Goal: Task Accomplishment & Management: Use online tool/utility

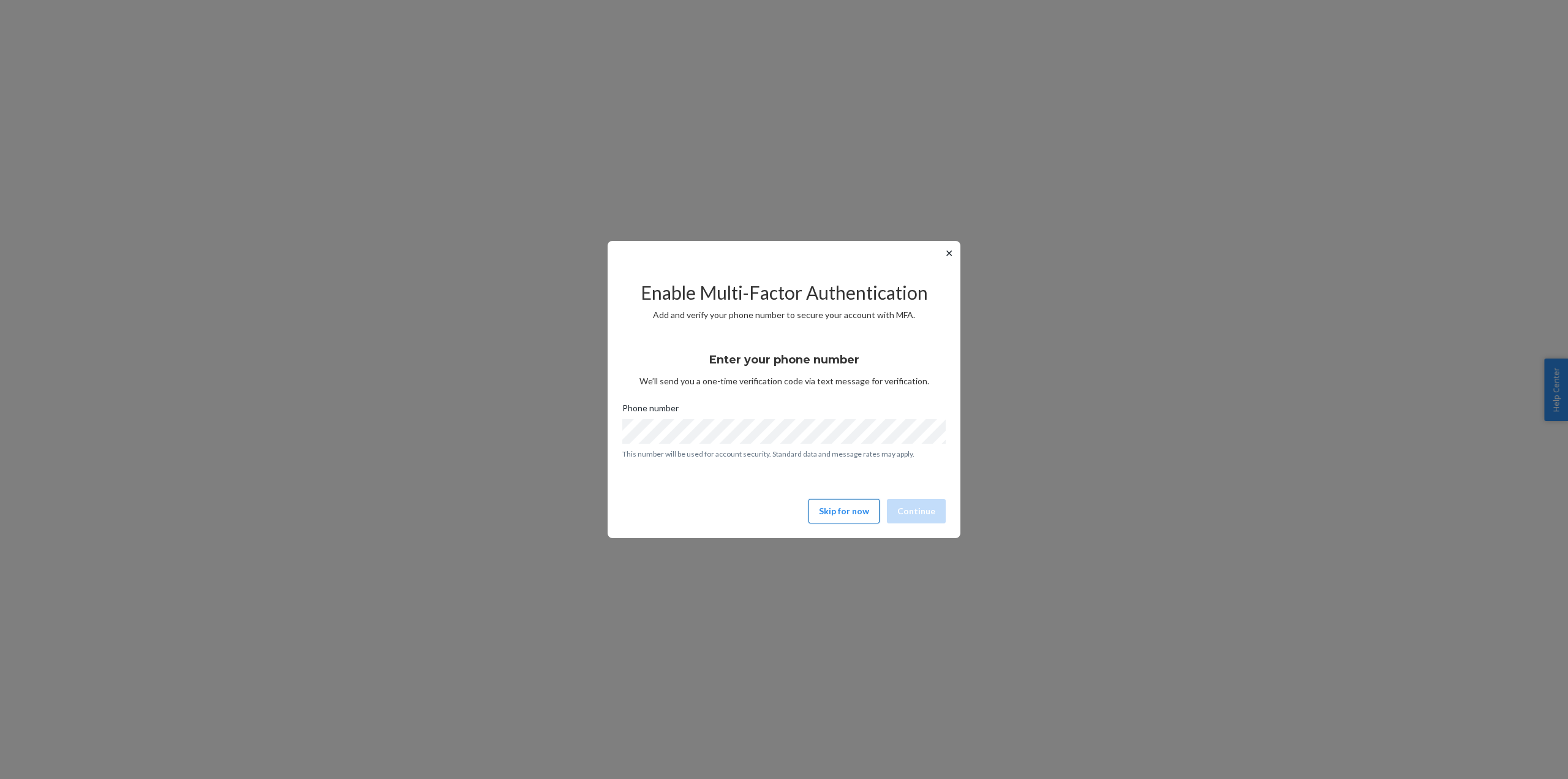
click at [852, 506] on button "Skip for now" at bounding box center [844, 511] width 71 height 24
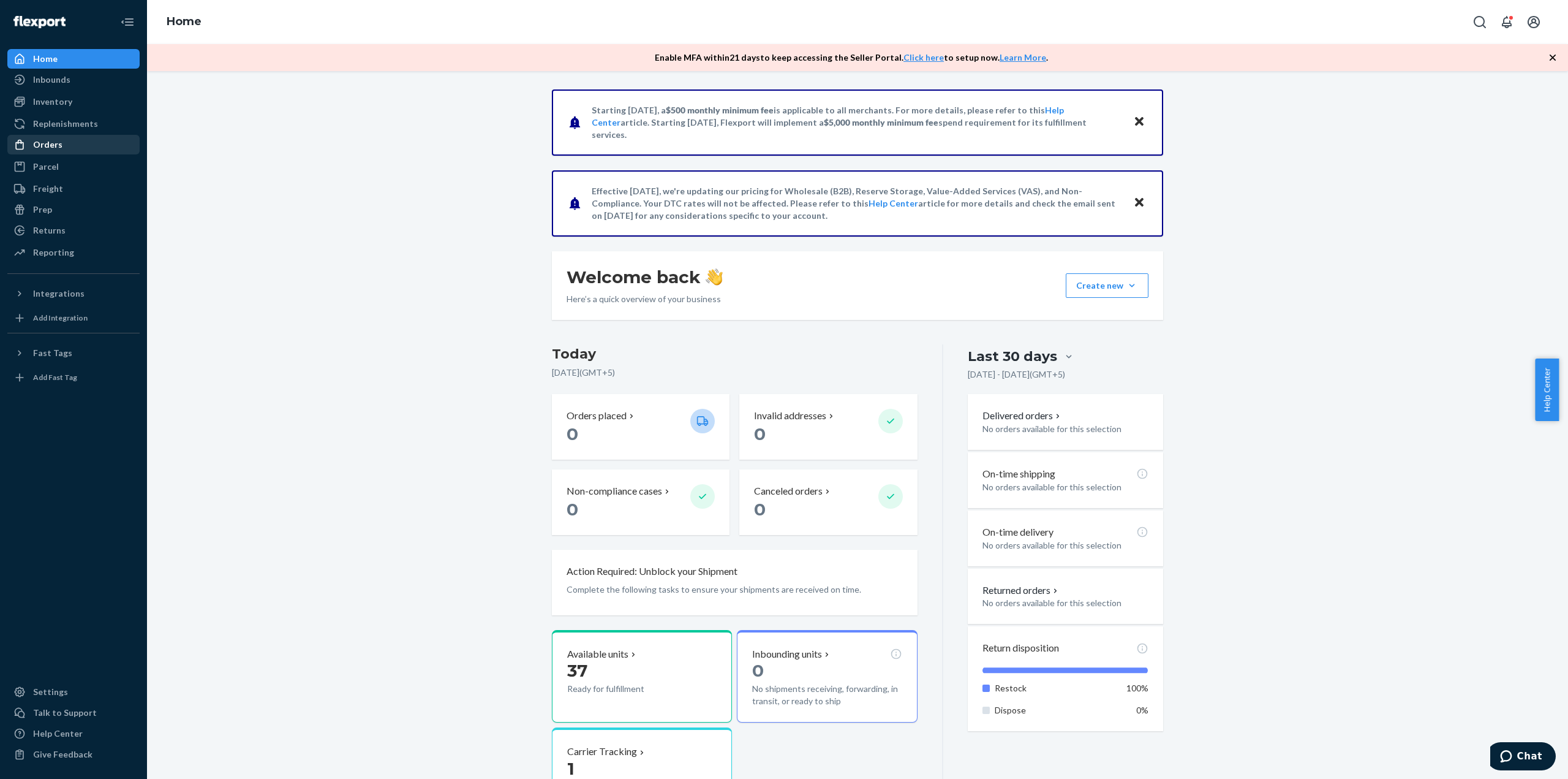
click at [53, 149] on div "Orders" at bounding box center [48, 144] width 30 height 12
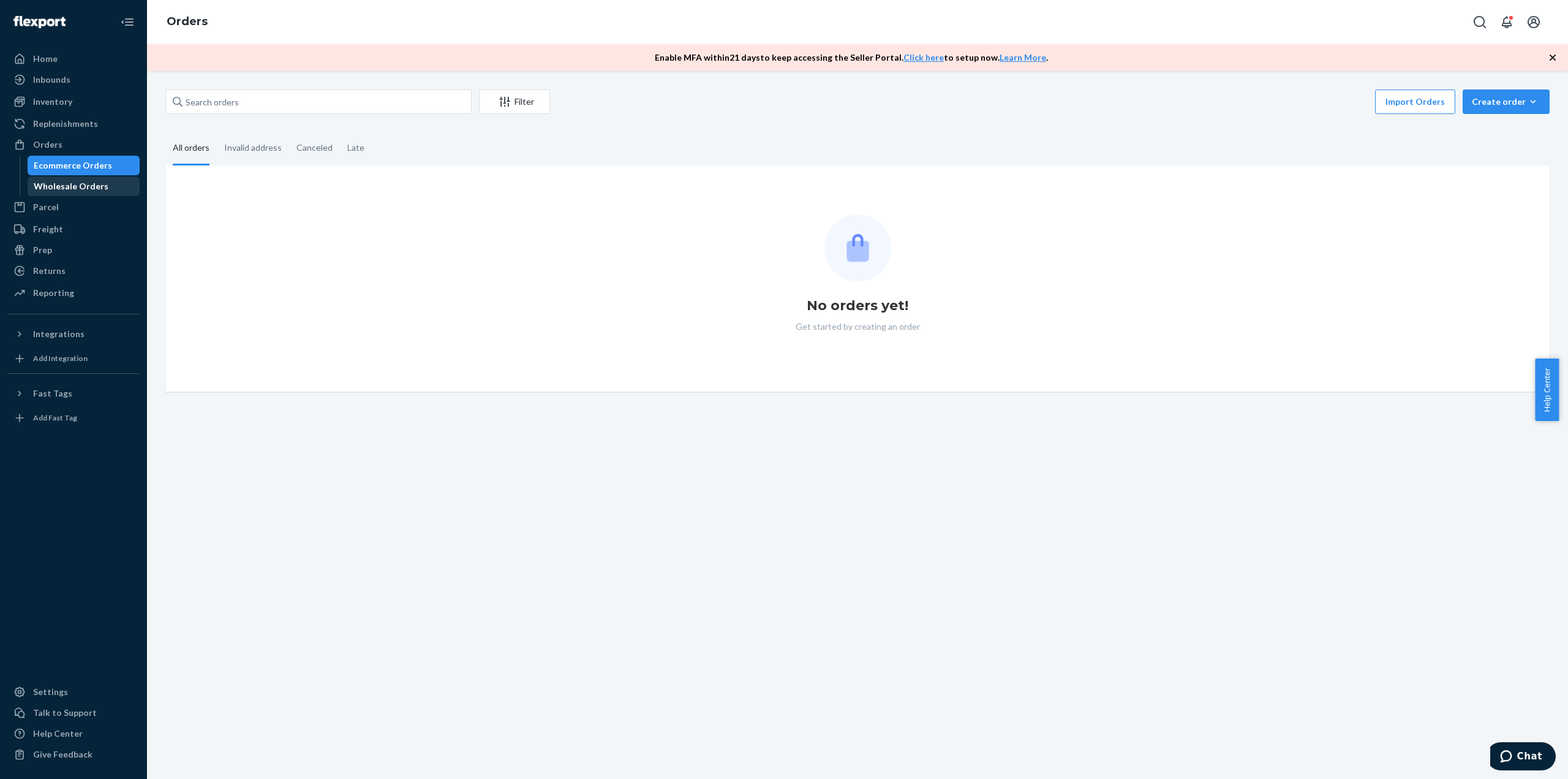
click at [61, 180] on div "Wholesale Orders" at bounding box center [71, 186] width 75 height 12
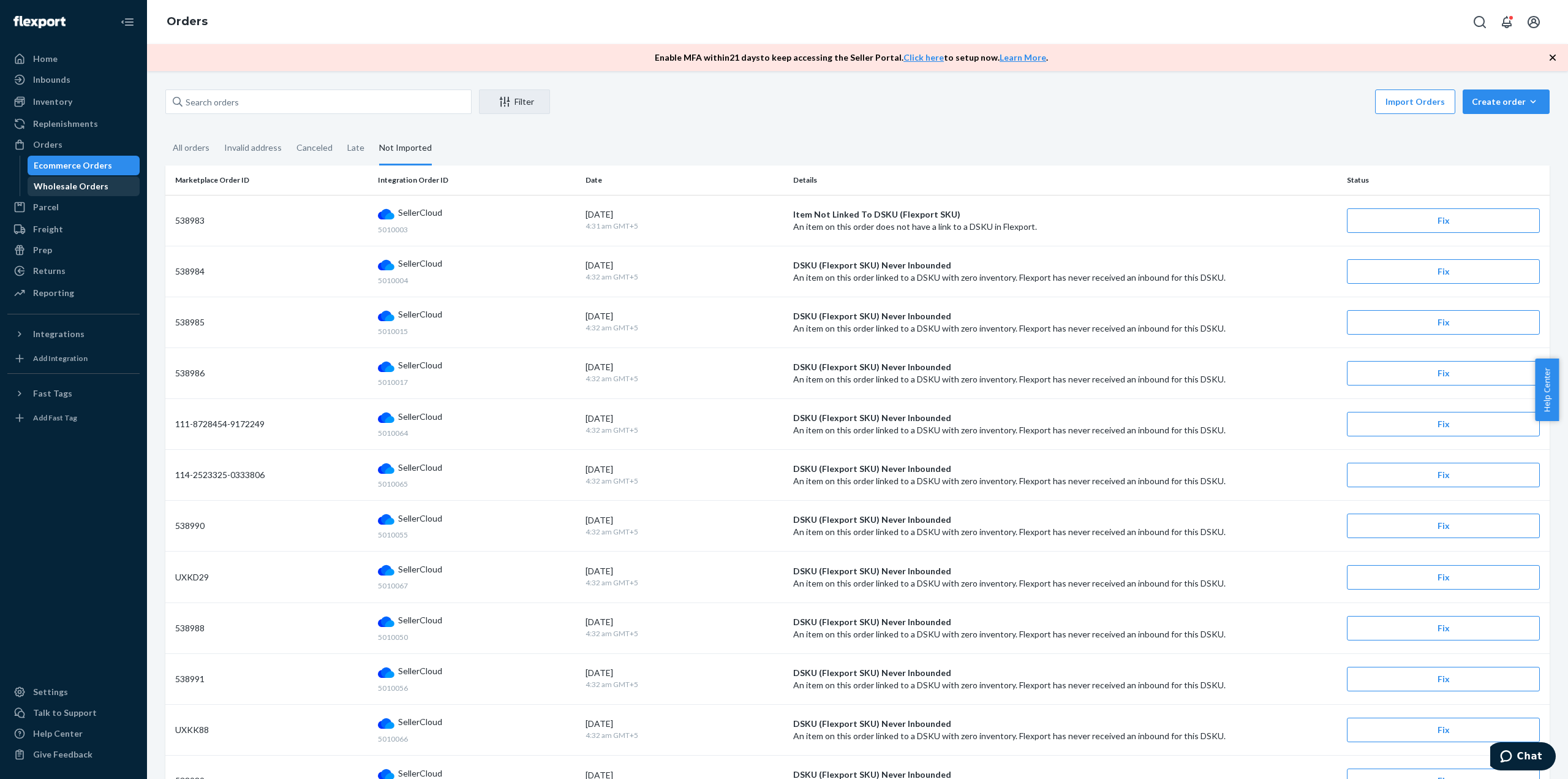
click at [67, 181] on div "Wholesale Orders" at bounding box center [71, 186] width 75 height 12
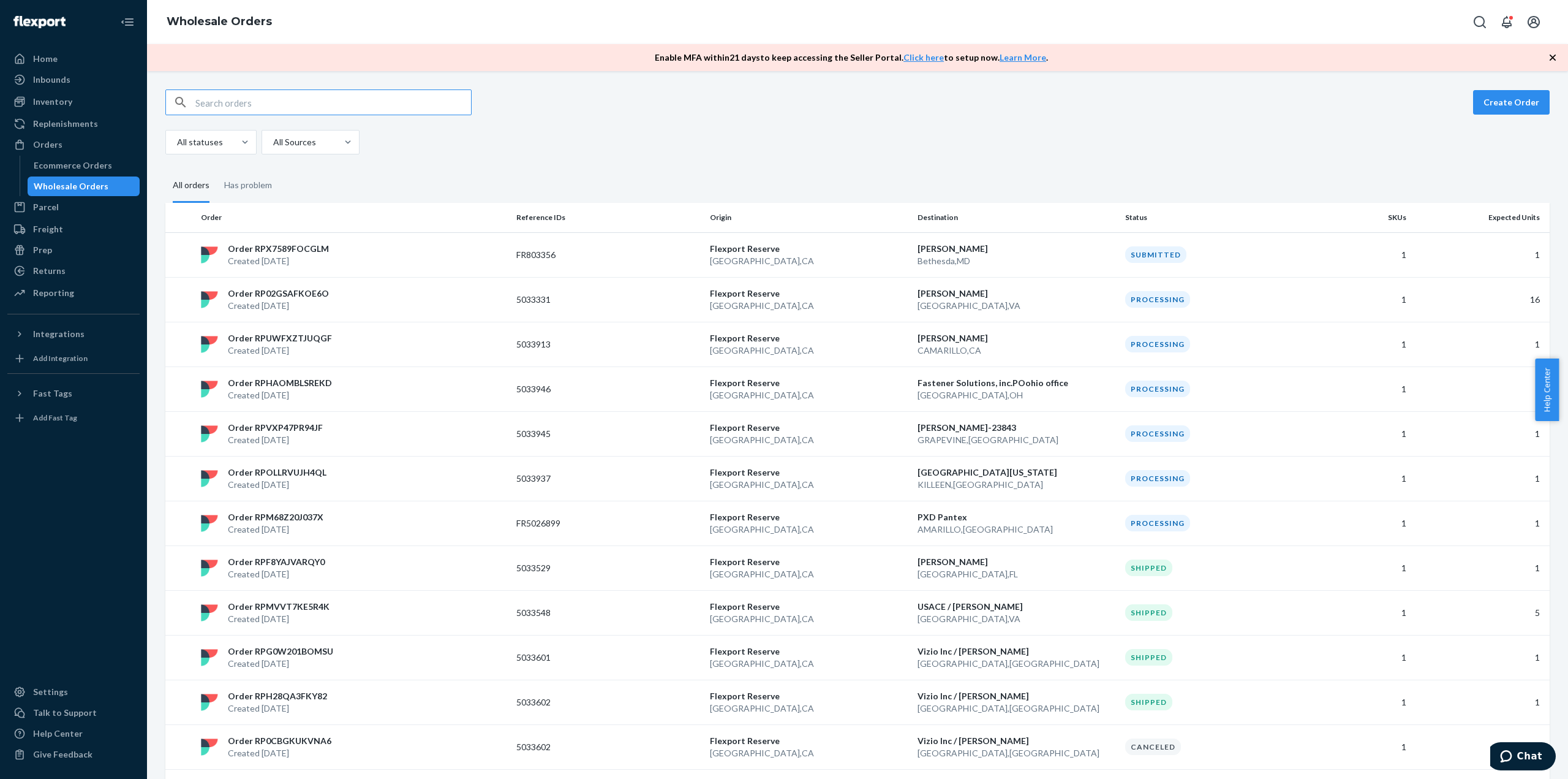
click at [246, 104] on input "text" at bounding box center [333, 102] width 275 height 24
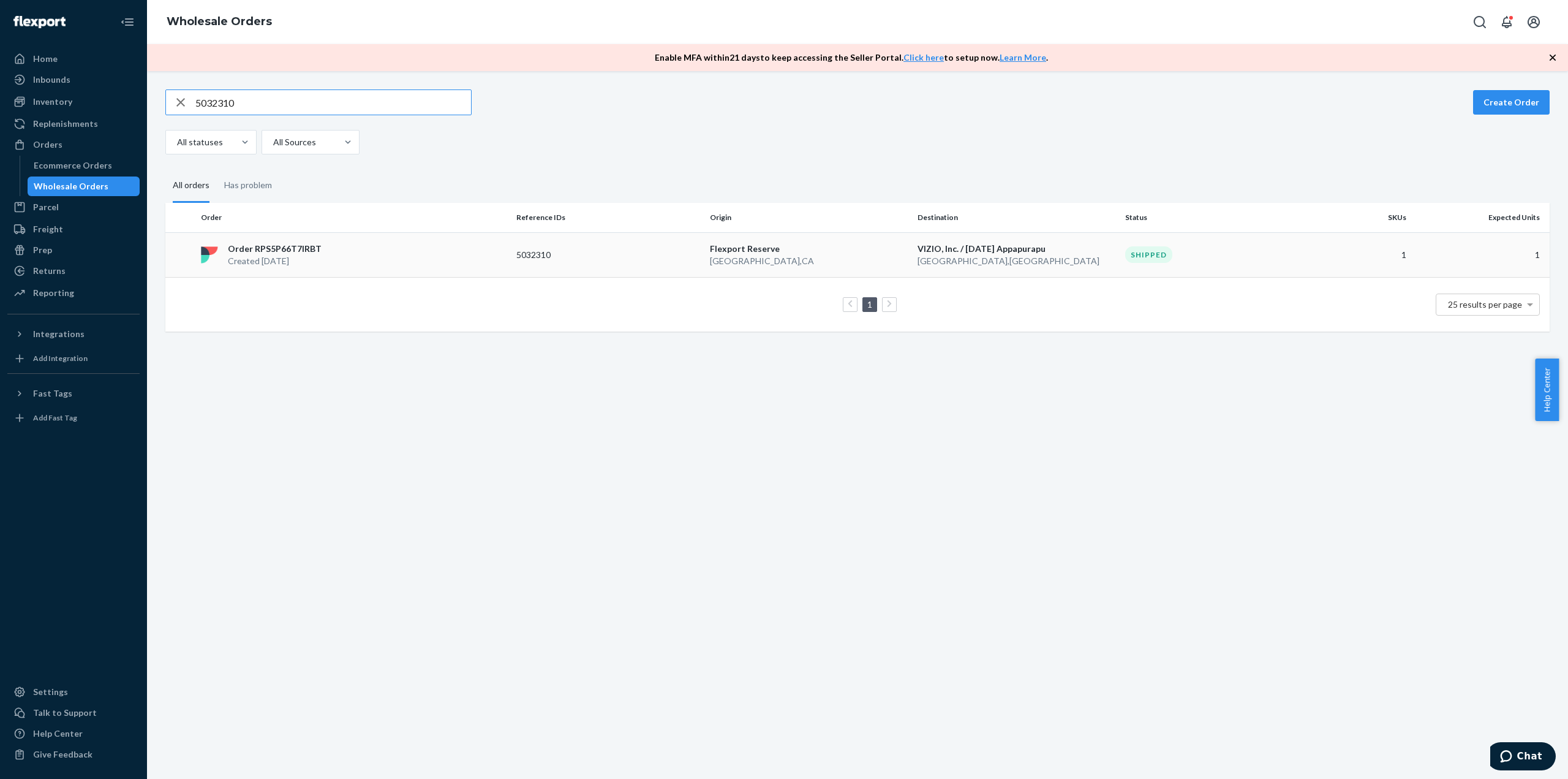
type input "5032310"
click at [395, 243] on div "Order RPS5P66T7IRBT Created [DATE]" at bounding box center [354, 255] width 315 height 24
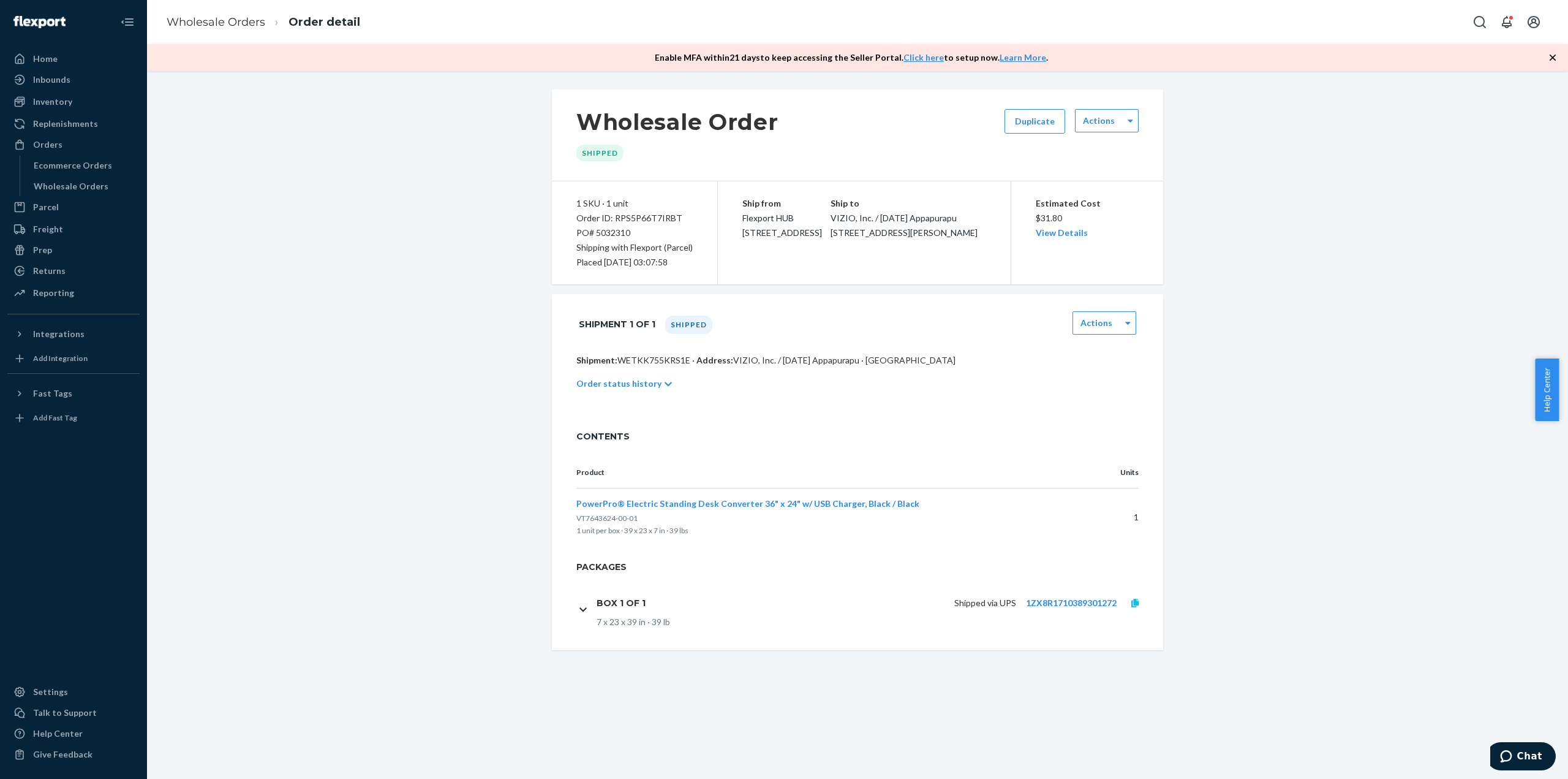
click at [1131, 606] on icon at bounding box center [1134, 603] width 7 height 8
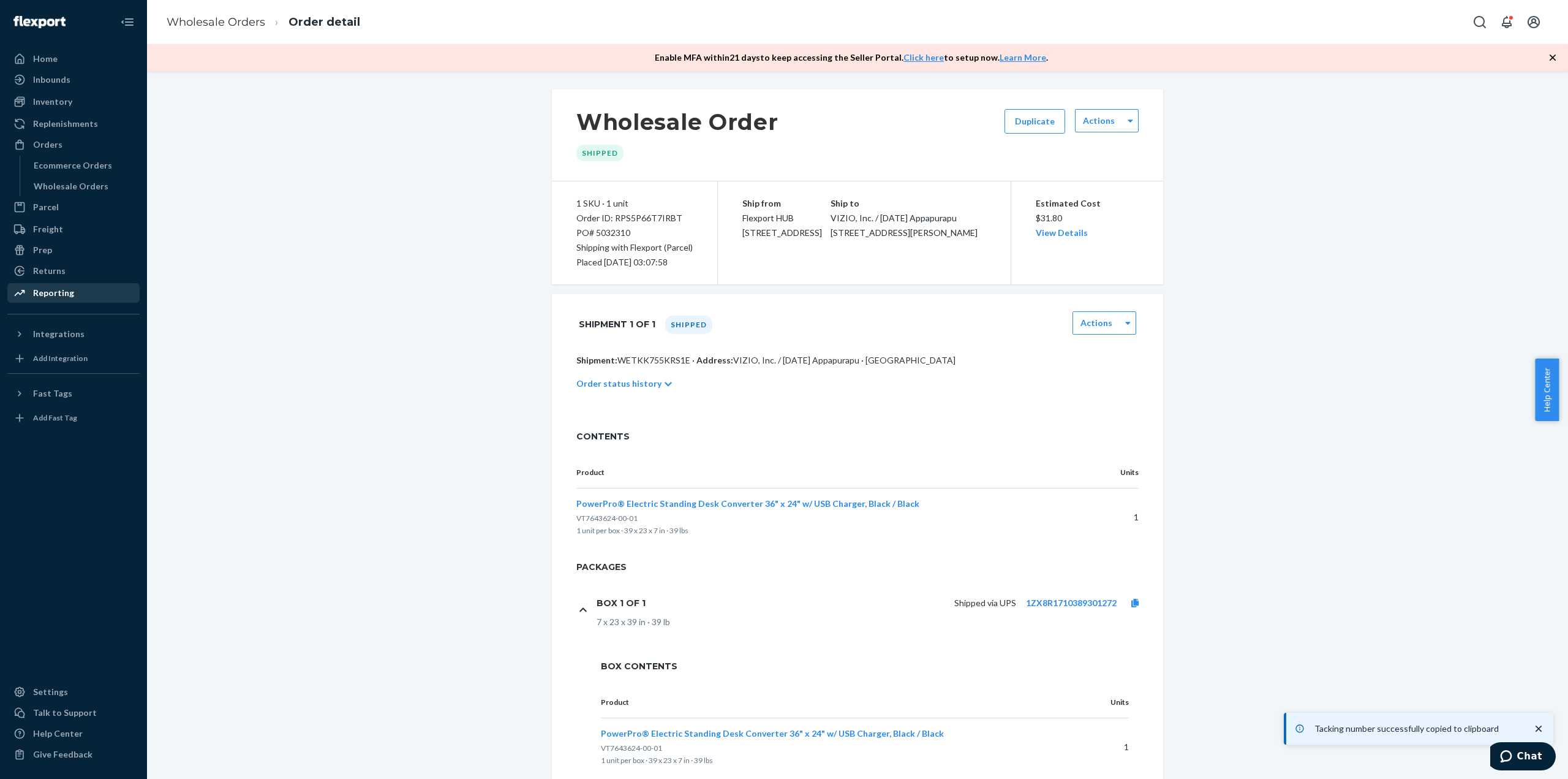
click at [59, 292] on div "Reporting" at bounding box center [53, 293] width 41 height 12
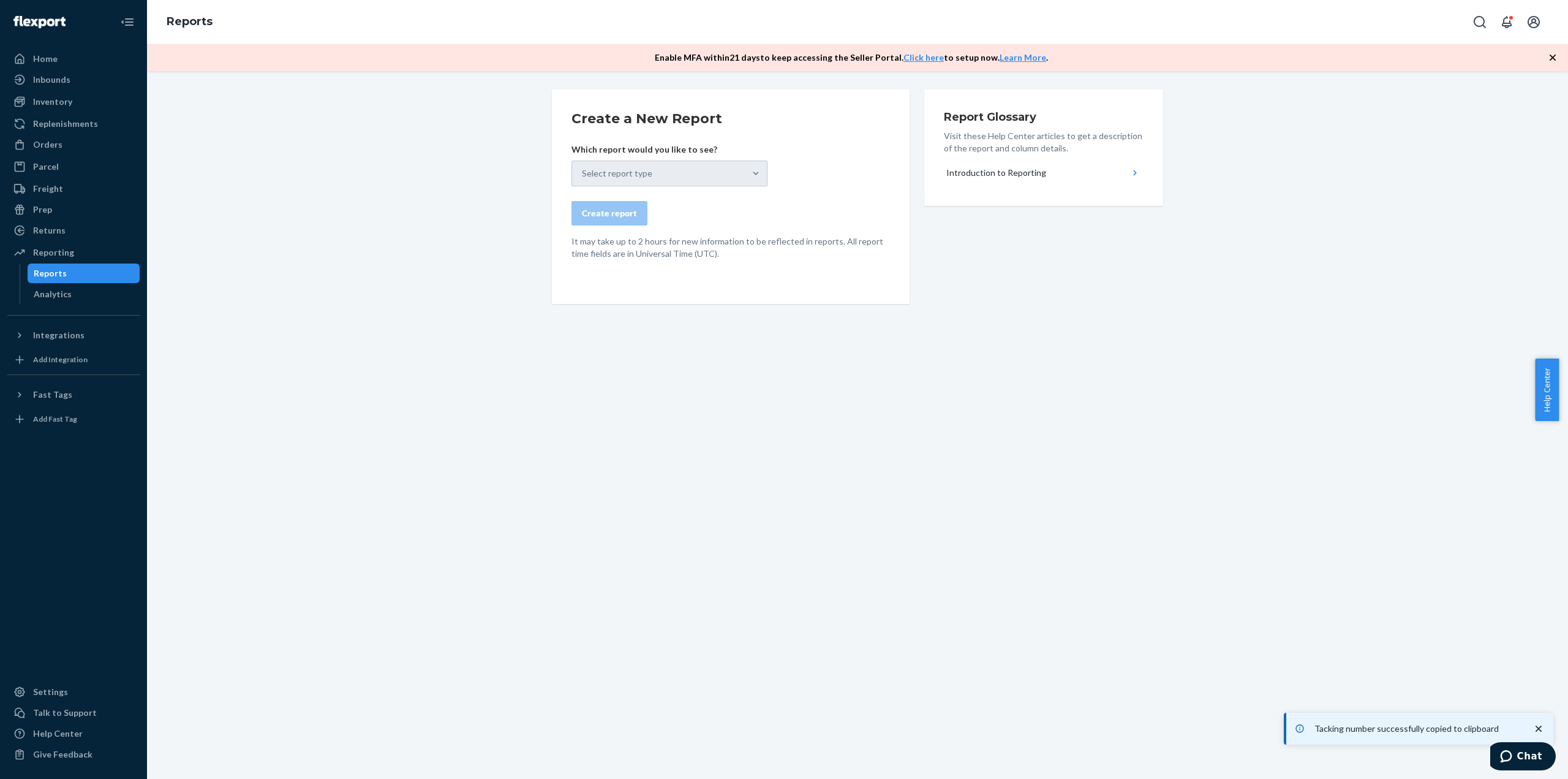
click at [720, 185] on div "Select report type" at bounding box center [669, 173] width 196 height 26
click at [744, 156] on div "Which report would you like to see? Select report type" at bounding box center [669, 165] width 196 height 43
click at [732, 172] on div "Select report type" at bounding box center [669, 173] width 196 height 26
click at [618, 171] on div "Select report type" at bounding box center [669, 173] width 196 height 26
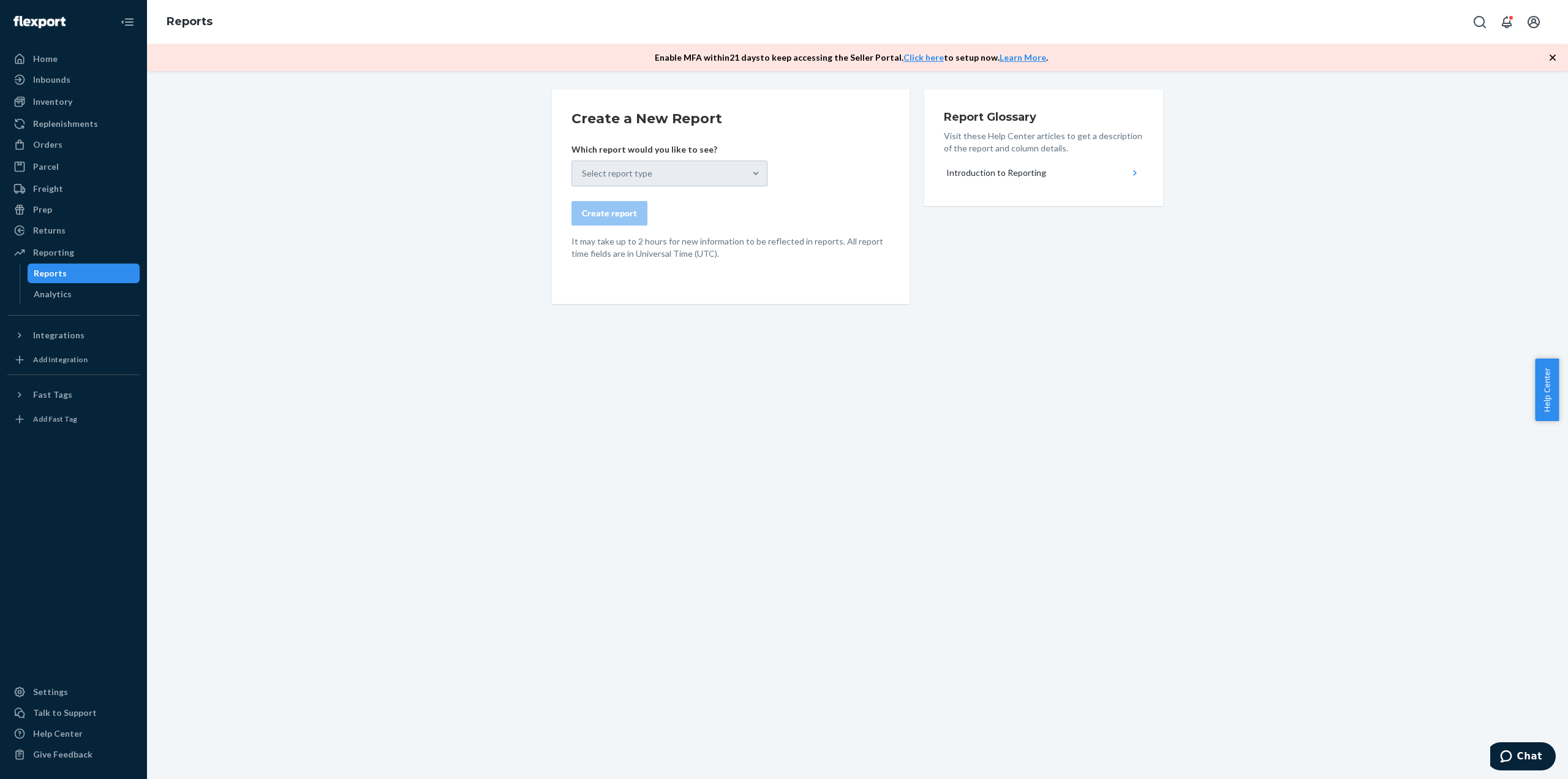
click at [618, 171] on div "Select report type" at bounding box center [669, 173] width 196 height 26
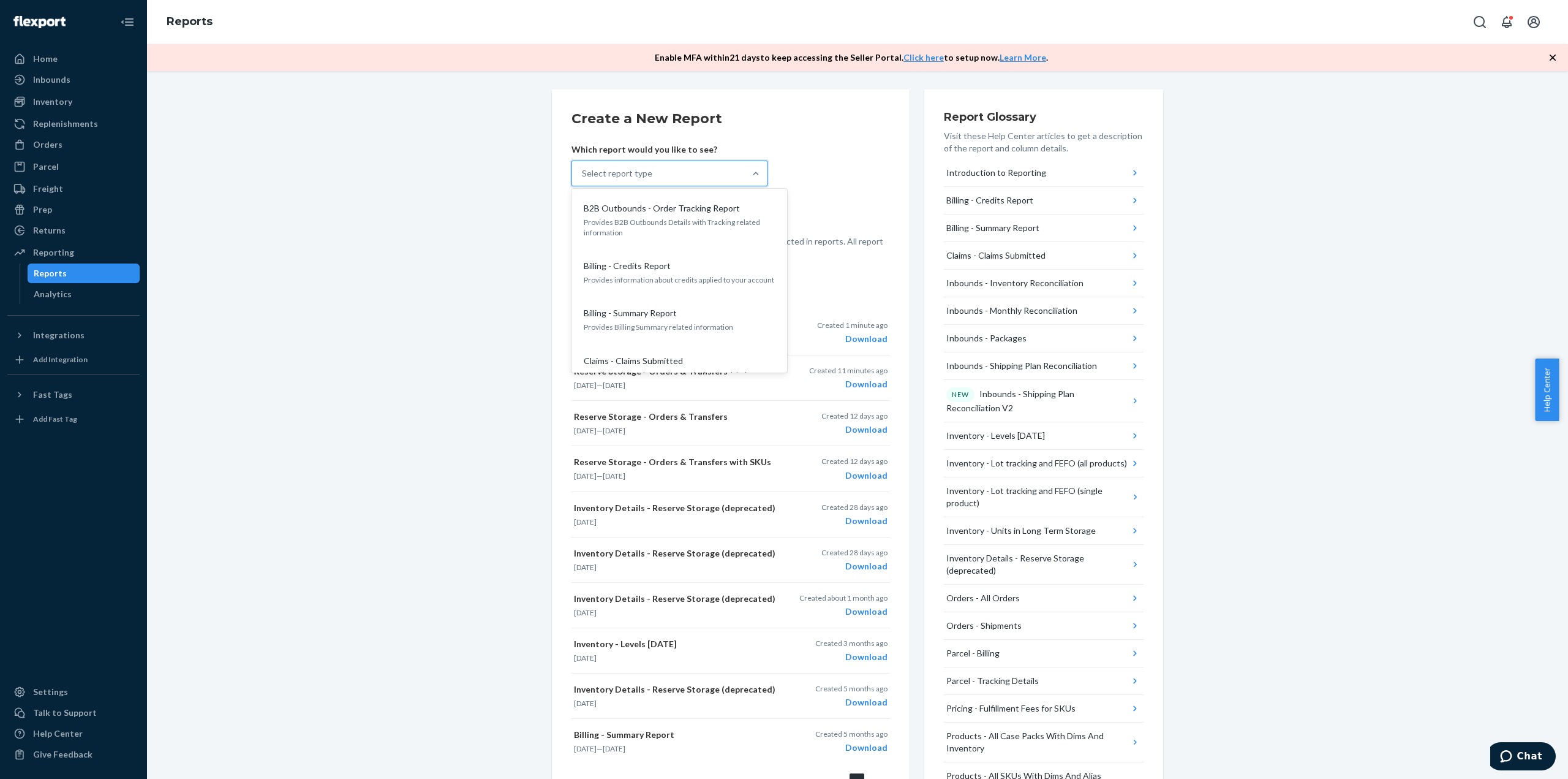
click at [714, 171] on div "Select report type" at bounding box center [658, 173] width 172 height 24
click at [583, 171] on input "option B2B Outbounds - Order Tracking Report focused, 1 of 27. 27 results avail…" at bounding box center [582, 173] width 1 height 12
click at [443, 409] on div "Create a New Report Which report would you like to see? option B2B Outbounds - …" at bounding box center [858, 558] width 1403 height 937
click at [708, 164] on div "Select report type" at bounding box center [658, 173] width 172 height 24
click at [583, 167] on input "option B2B Outbounds - Order Tracking Report focused, 1 of 27. 27 results avail…" at bounding box center [582, 173] width 1 height 12
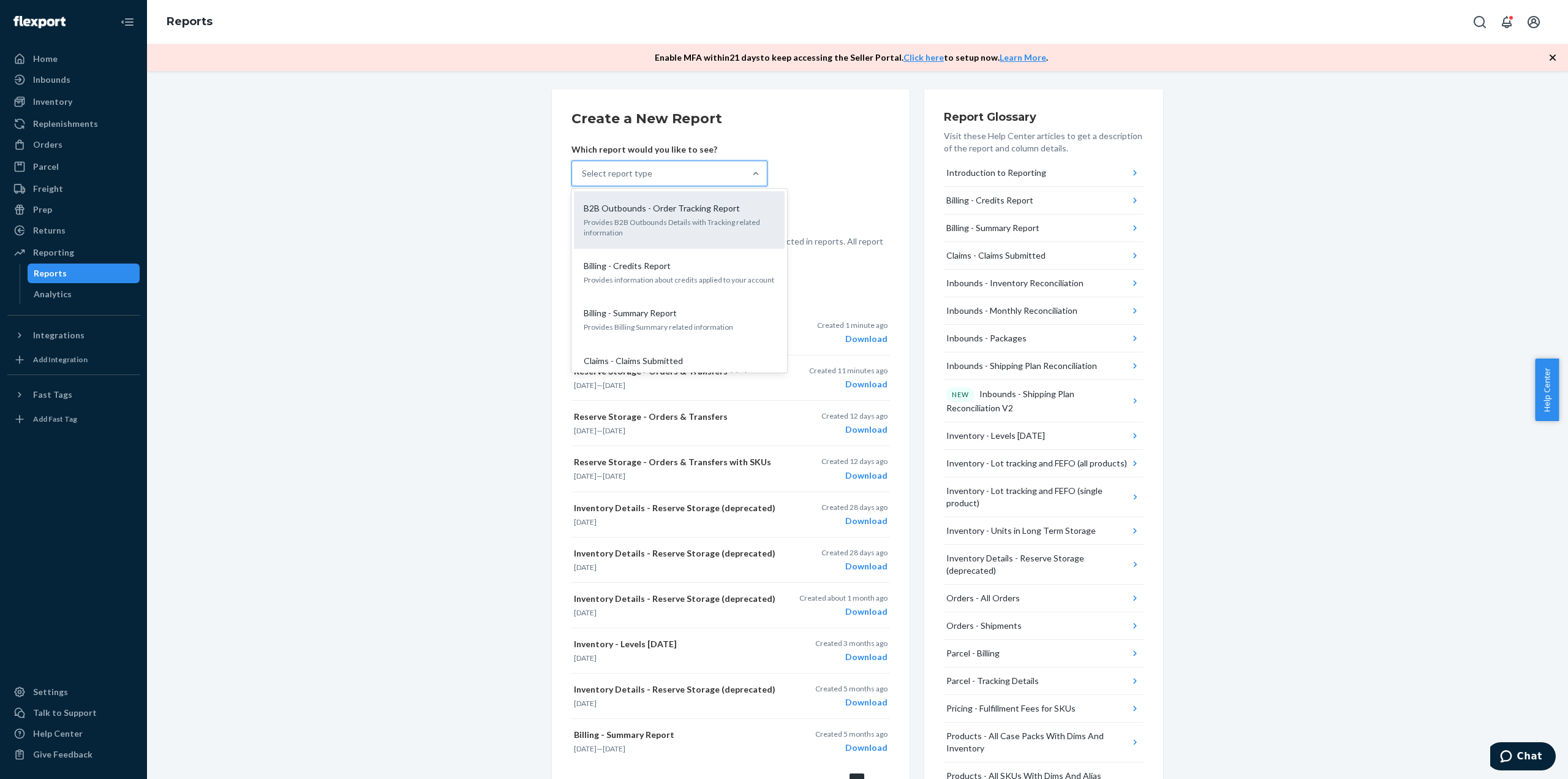
click at [659, 229] on p "Provides B2B Outbounds Details with Tracking related information" at bounding box center [679, 227] width 191 height 21
click at [583, 180] on input "option B2B Outbounds - Order Tracking Report focused, 1 of 27. 27 results avail…" at bounding box center [582, 173] width 1 height 12
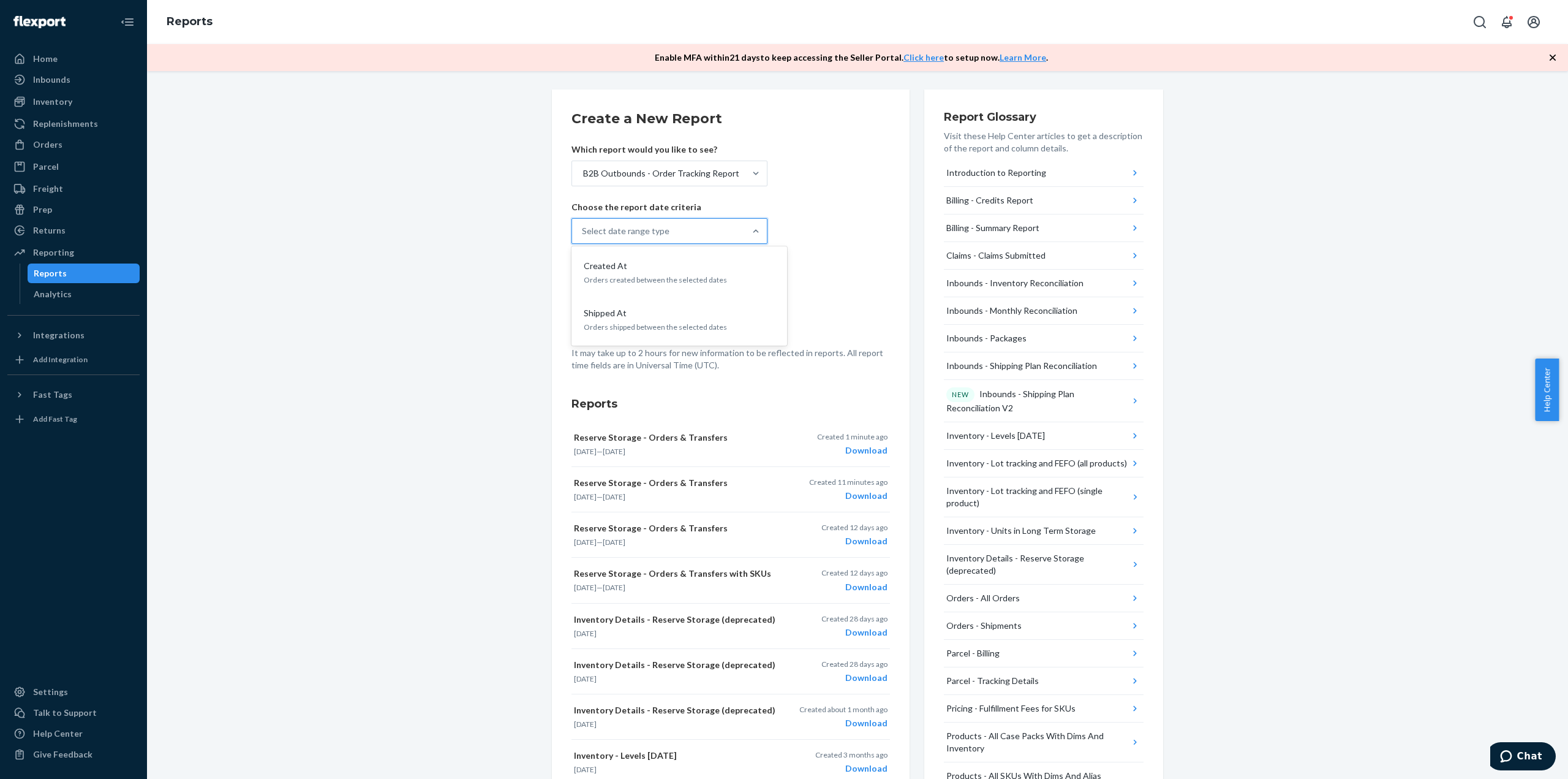
click at [713, 235] on div "Select date range type" at bounding box center [658, 231] width 172 height 24
click at [583, 235] on input "option Created At focused, 1 of 2. 2 results available. Use Up and Down to choo…" at bounding box center [582, 230] width 1 height 12
click at [661, 327] on p "Orders shipped between the selected dates" at bounding box center [679, 327] width 191 height 10
click at [583, 237] on input "option Shipped At focused, 2 of 2. 2 results available. Use Up and Down to choo…" at bounding box center [582, 230] width 1 height 12
click at [625, 304] on form "Create a New Report Which report would you like to see? B2B Outbounds - Order T…" at bounding box center [730, 239] width 318 height 262
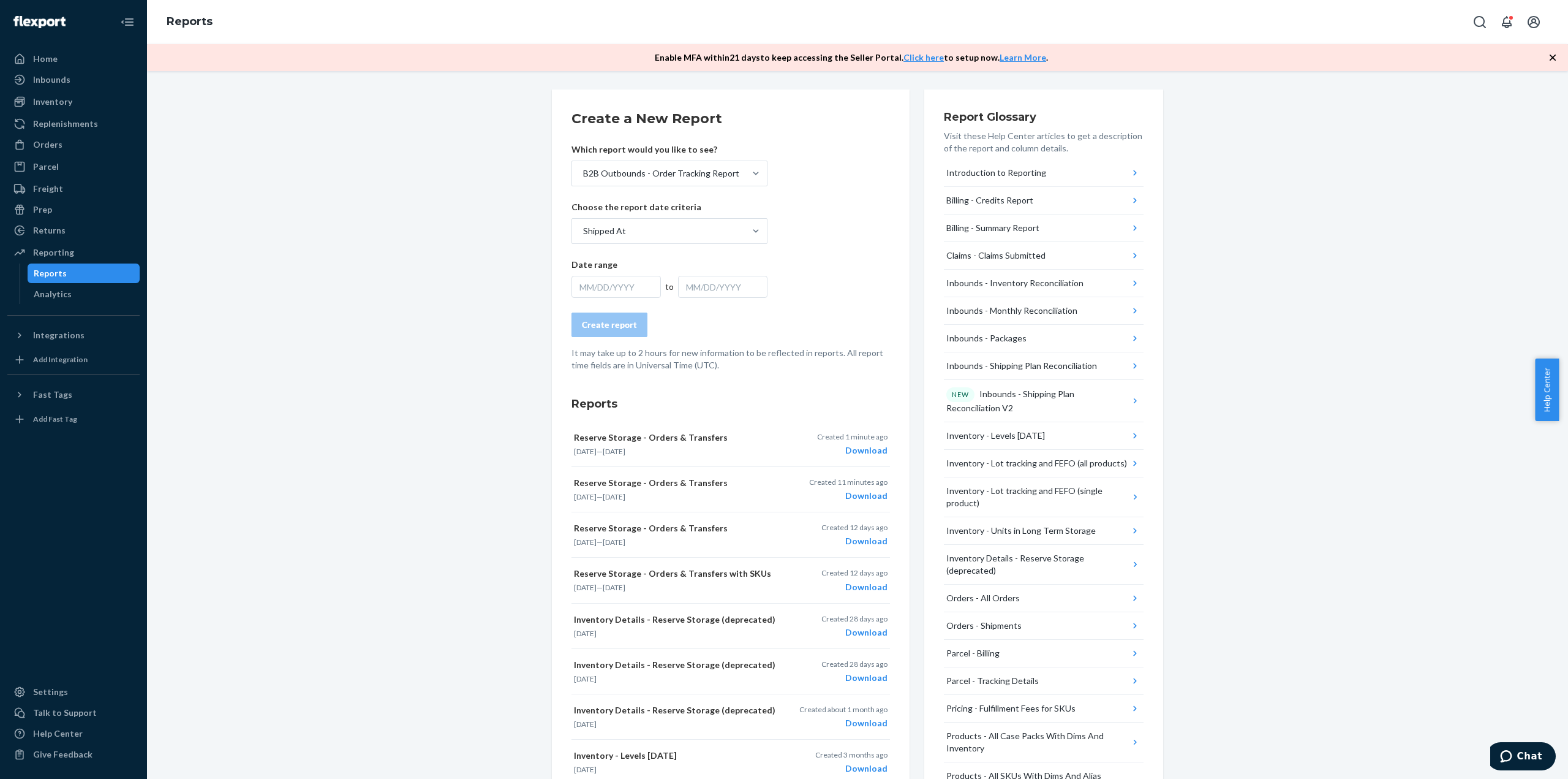
click at [631, 285] on div "MM/DD/YYYY" at bounding box center [616, 286] width 89 height 22
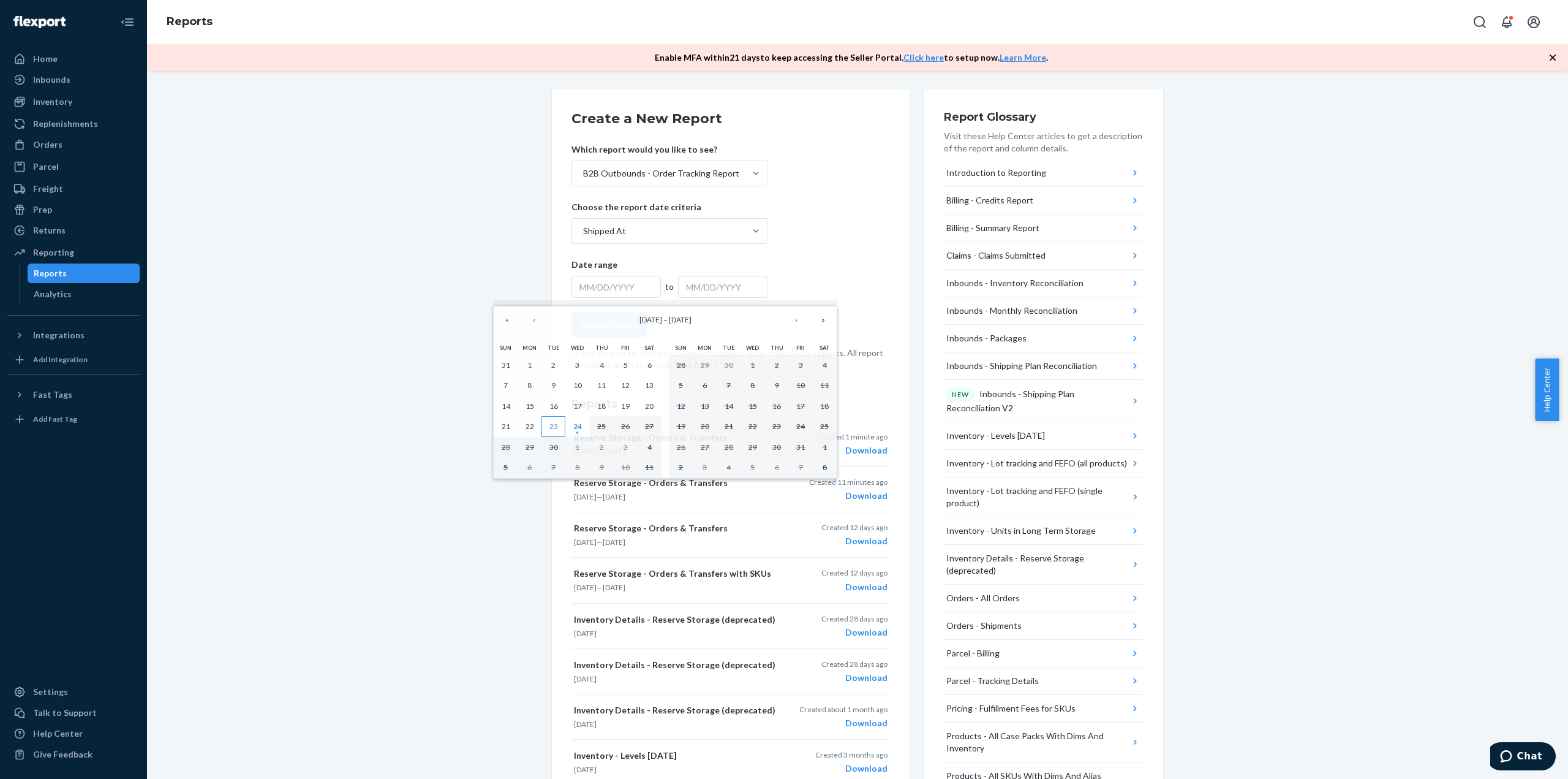
click at [551, 427] on abbr "23" at bounding box center [553, 426] width 8 height 9
click at [643, 285] on div "MM/DD/YYYY" at bounding box center [616, 286] width 89 height 22
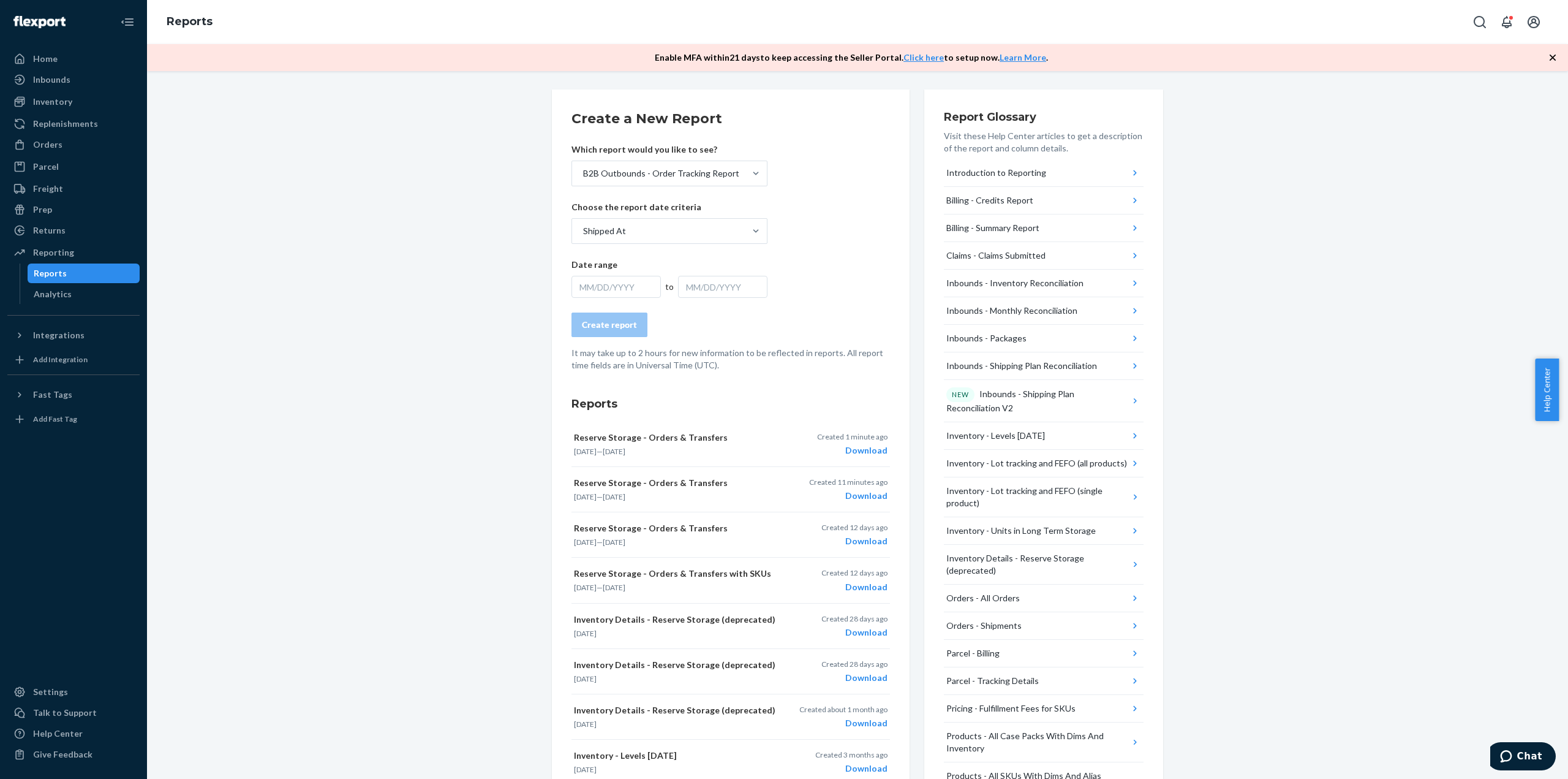
click at [643, 285] on div "MM/DD/YYYY" at bounding box center [616, 286] width 89 height 22
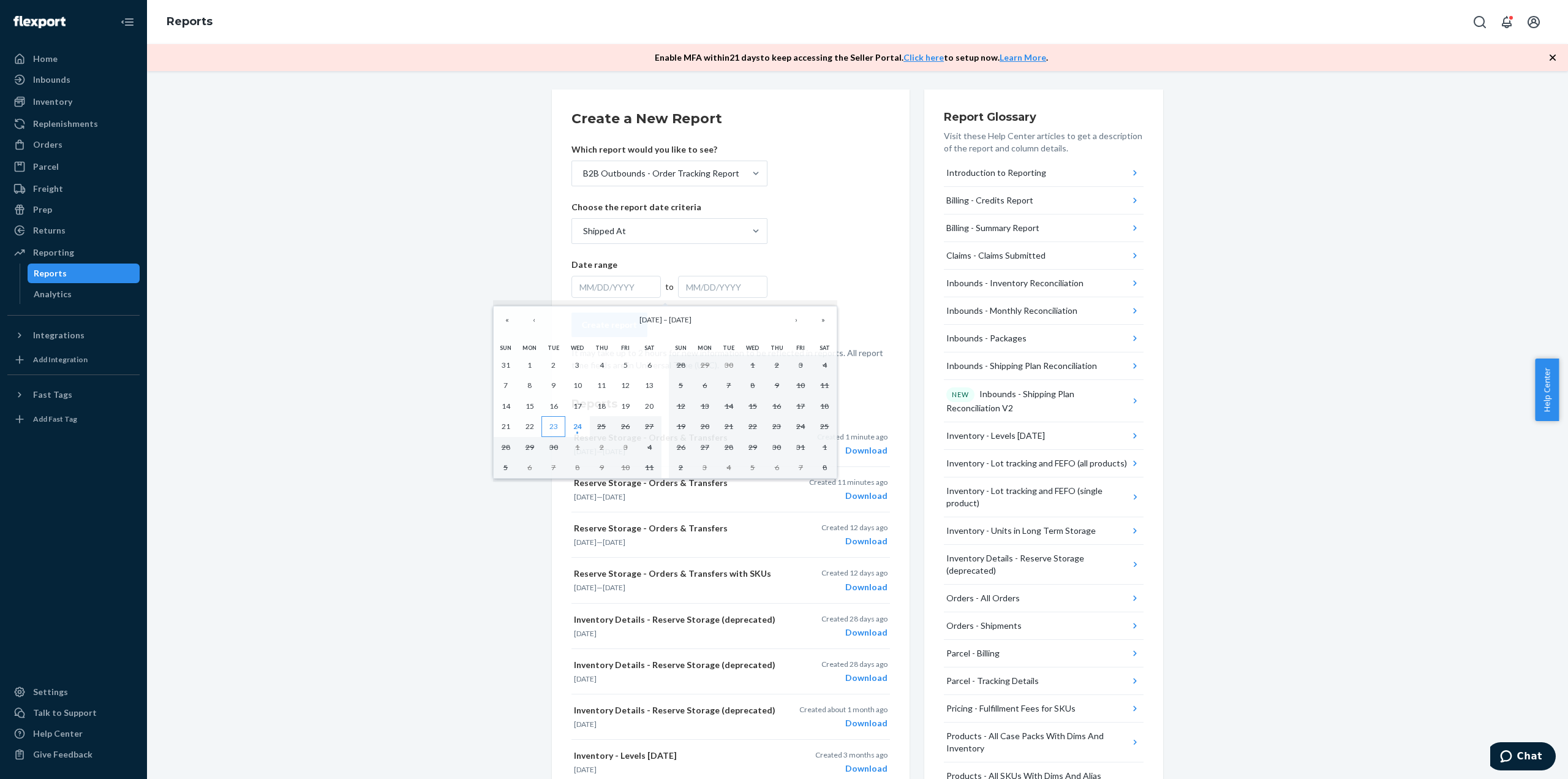
click at [552, 429] on abbr "23" at bounding box center [553, 426] width 8 height 9
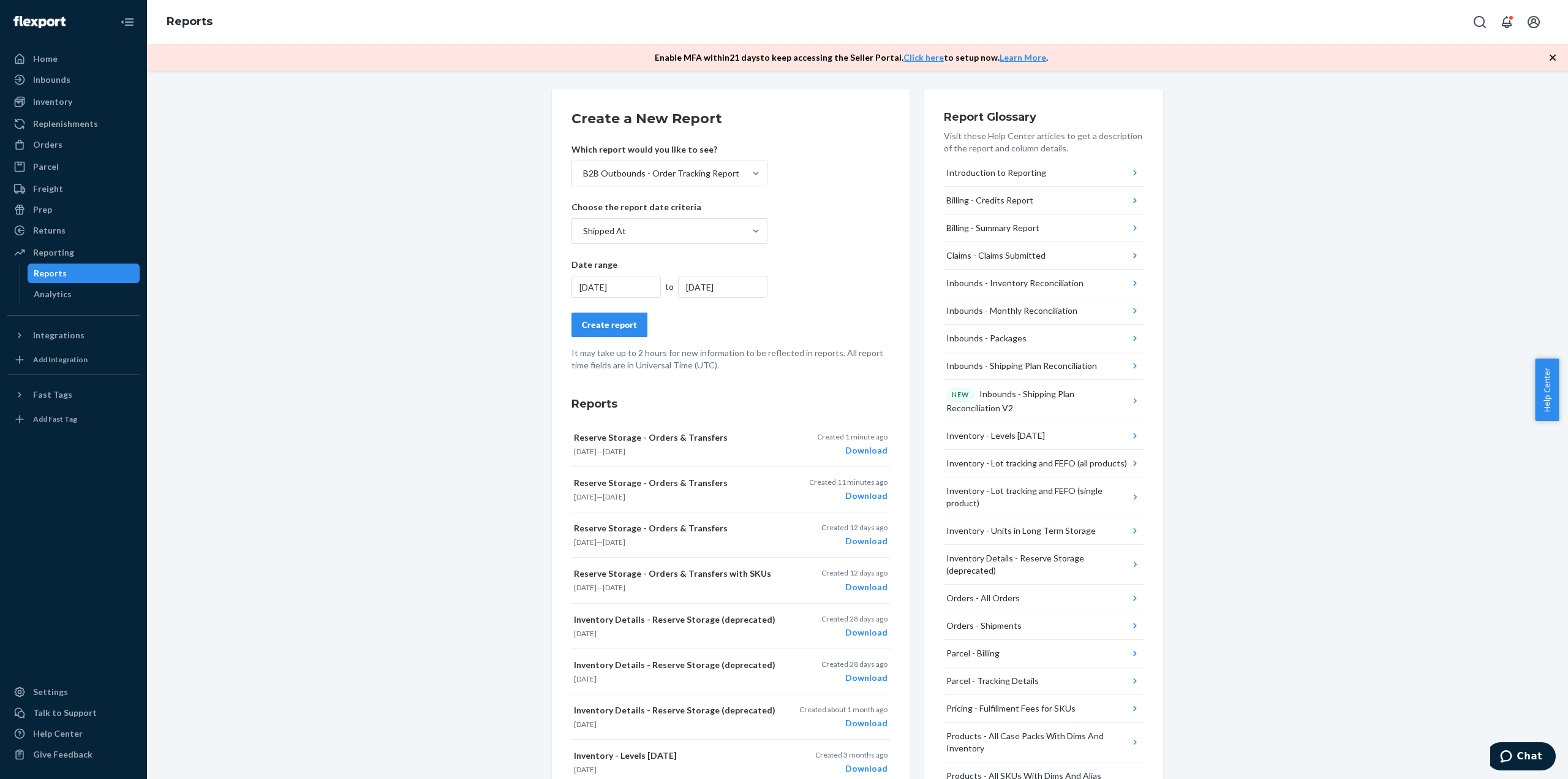
click at [616, 325] on div "Create report" at bounding box center [609, 324] width 55 height 12
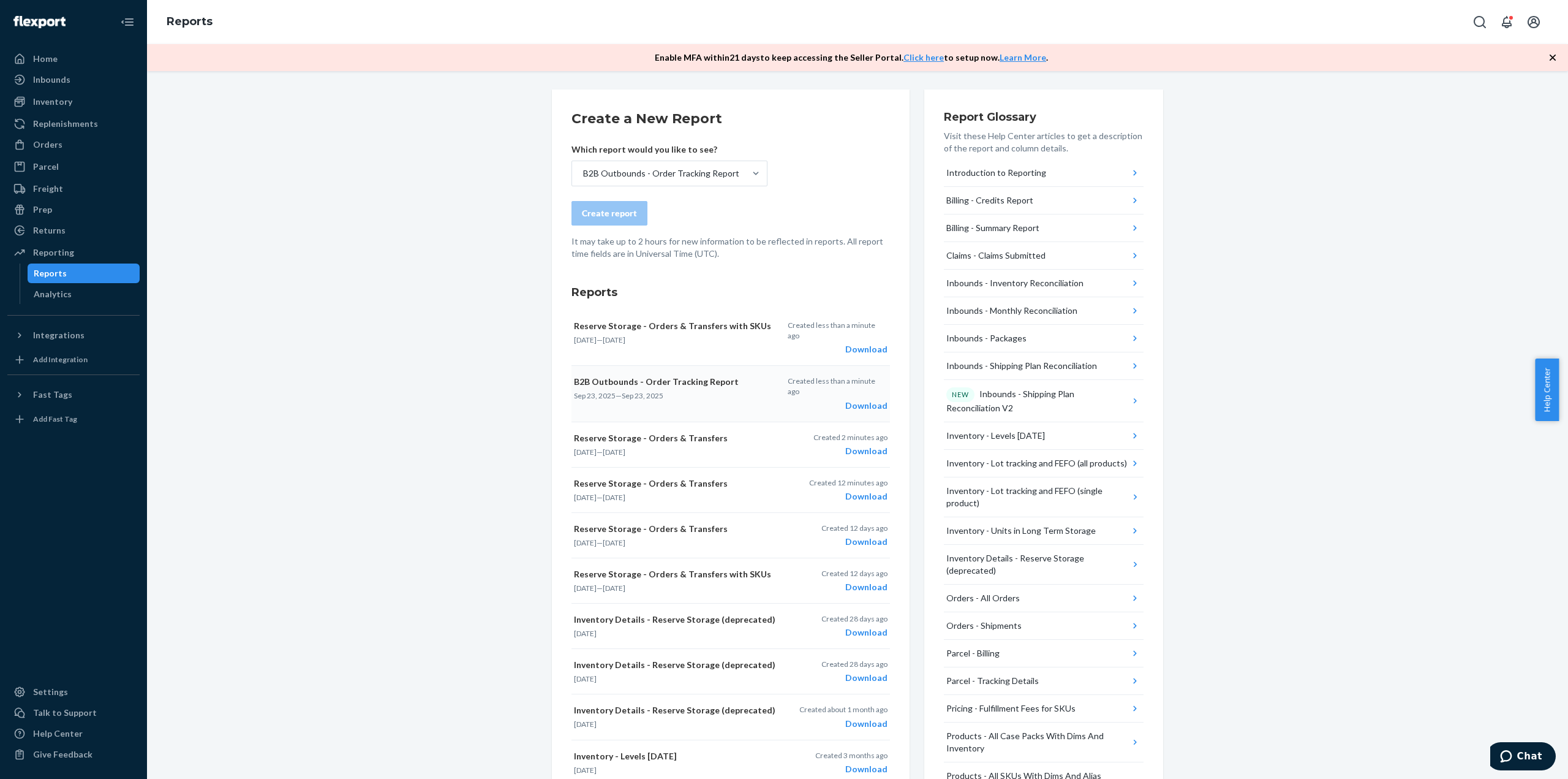
click at [868, 400] on div "Download" at bounding box center [837, 406] width 100 height 12
